Goal: Obtain resource: Download file/media

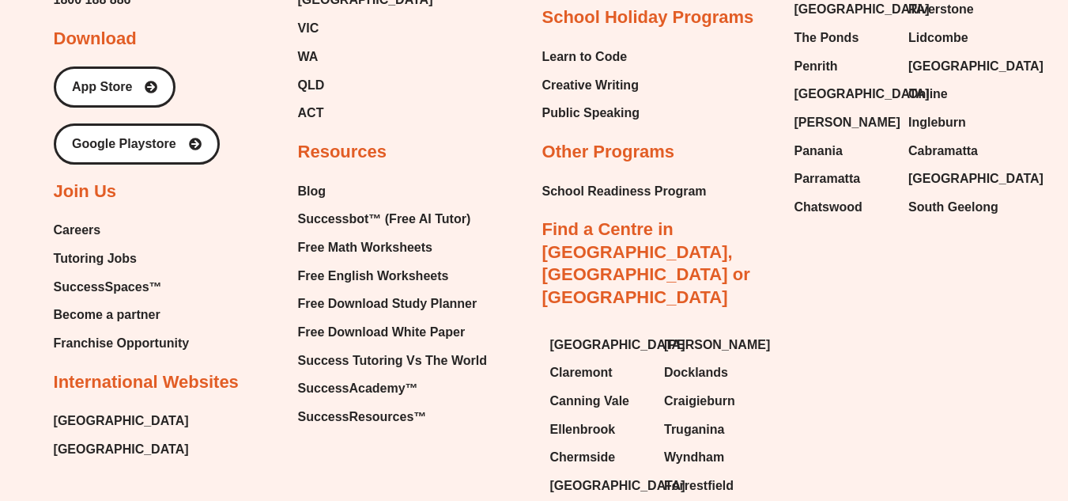
scroll to position [6706, 0]
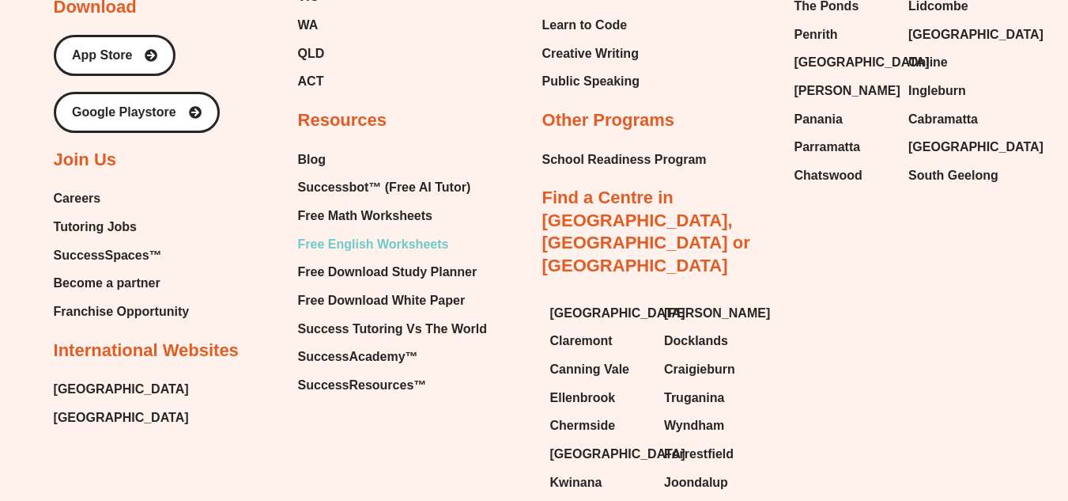
click at [369, 248] on span "Free English Worksheets" at bounding box center [373, 244] width 151 height 24
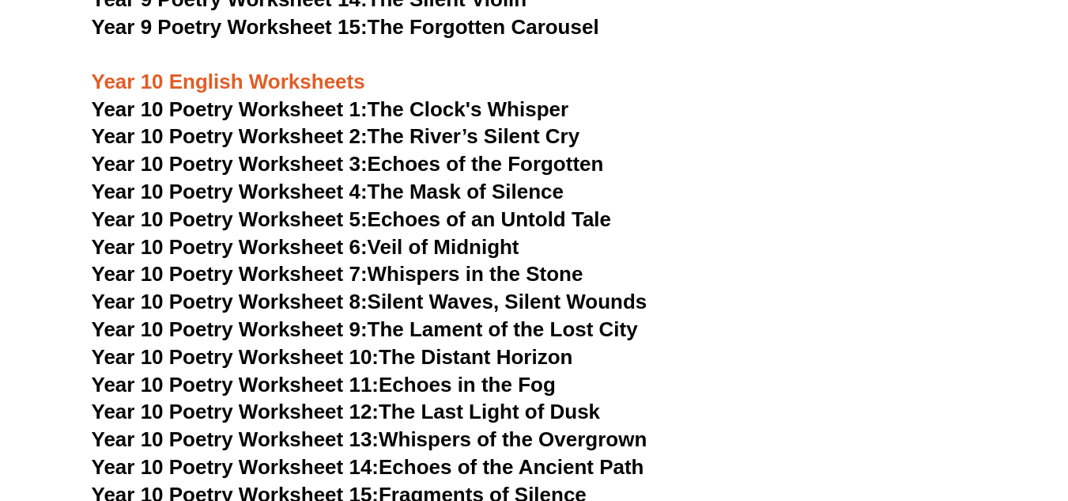
scroll to position [10976, 0]
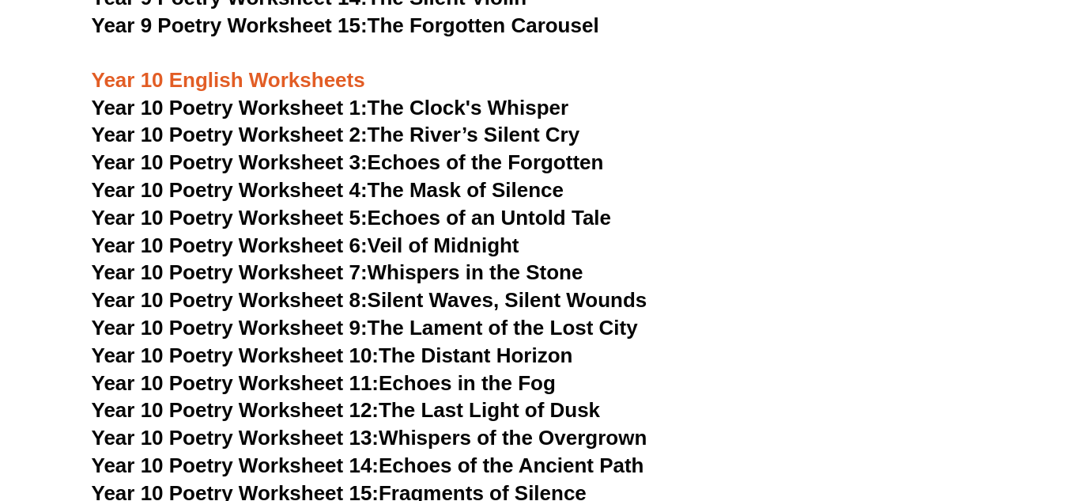
click at [462, 343] on link "Year 10 Poetry Worksheet 10: The Distant Horizon" at bounding box center [333, 355] width 482 height 24
click at [293, 343] on span "Year 10 Poetry Worksheet 10:" at bounding box center [236, 355] width 288 height 24
